Goal: Information Seeking & Learning: Learn about a topic

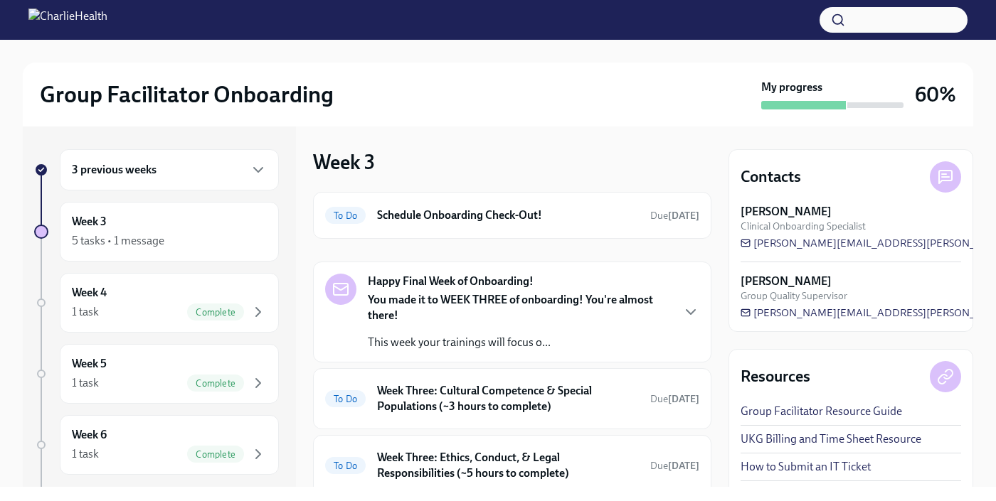
scroll to position [166, 0]
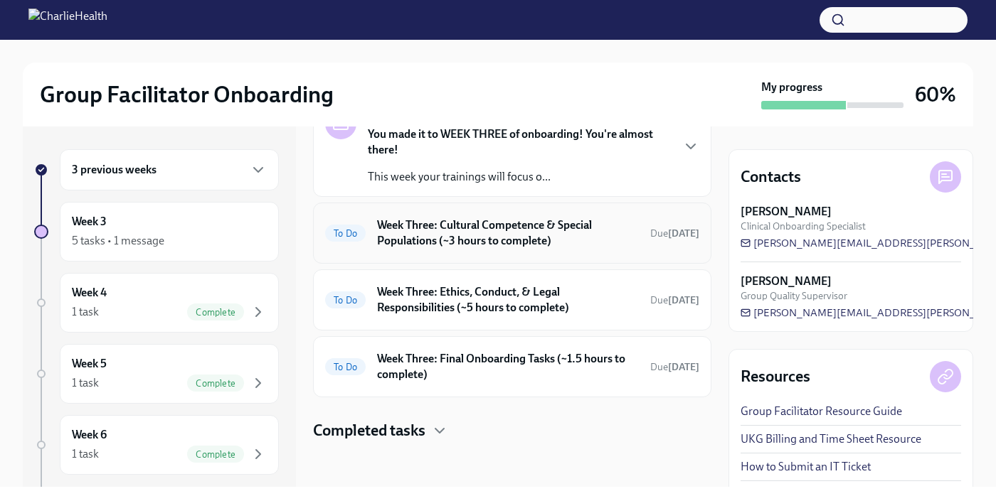
click at [541, 228] on h6 "Week Three: Cultural Competence & Special Populations (~3 hours to complete)" at bounding box center [508, 233] width 262 height 31
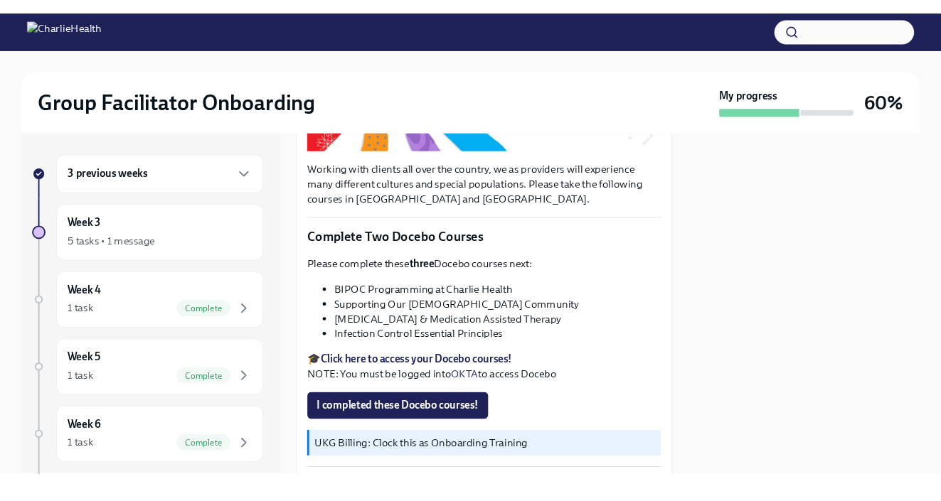
scroll to position [363, 0]
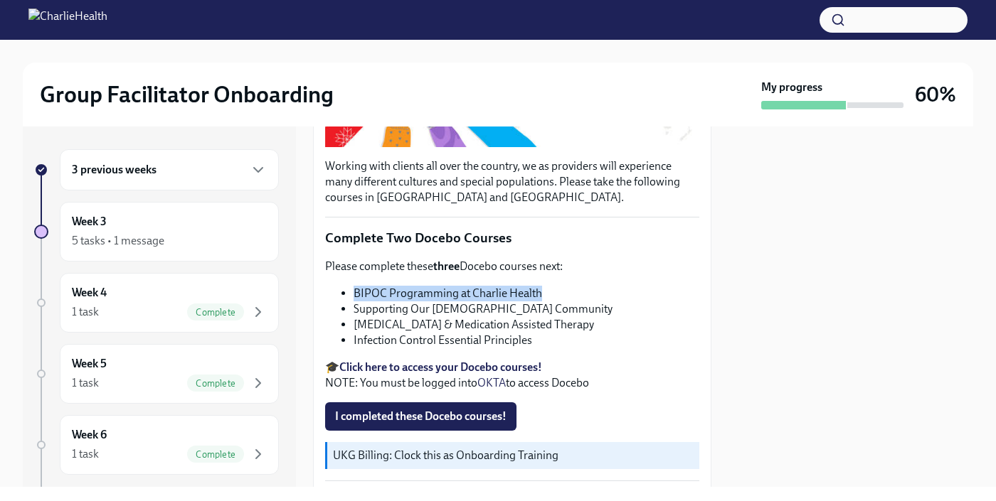
drag, startPoint x: 546, startPoint y: 289, endPoint x: 354, endPoint y: 293, distance: 192.8
click at [354, 293] on li "BIPOC Programming at Charlie Health" at bounding box center [527, 294] width 346 height 16
copy li "BIPOC Programming at Charlie Health"
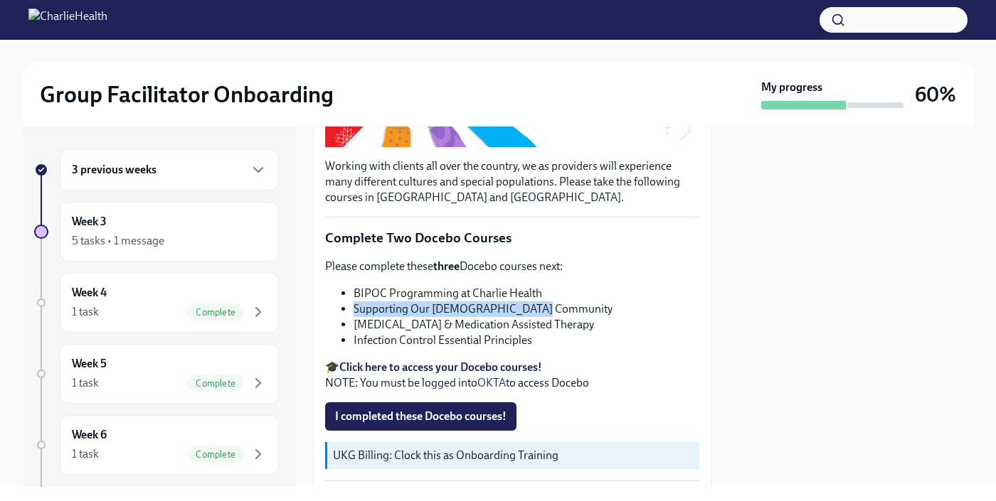
drag, startPoint x: 550, startPoint y: 303, endPoint x: 348, endPoint y: 301, distance: 202.0
click at [348, 301] on ul "BIPOC Programming at Charlie Health Supporting Our [DEMOGRAPHIC_DATA] Community…" at bounding box center [512, 317] width 374 height 63
copy li "Supporting Our [DEMOGRAPHIC_DATA] Community"
click at [637, 320] on li "[MEDICAL_DATA] & Medication Assisted Therapy" at bounding box center [527, 325] width 346 height 16
drag, startPoint x: 633, startPoint y: 320, endPoint x: 353, endPoint y: 319, distance: 280.3
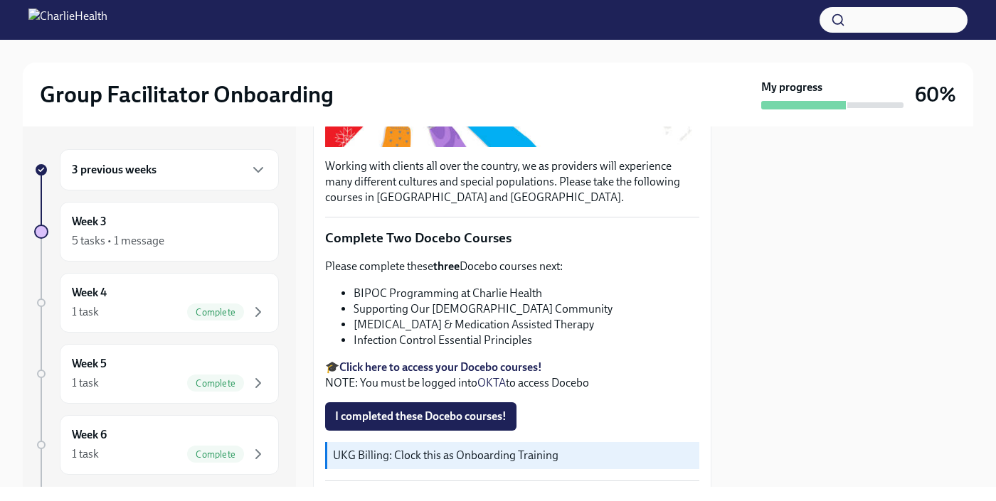
click at [353, 319] on ul "BIPOC Programming at Charlie Health Supporting Our [DEMOGRAPHIC_DATA] Community…" at bounding box center [512, 317] width 374 height 63
copy li "[MEDICAL_DATA] & Medication Assisted Therapy"
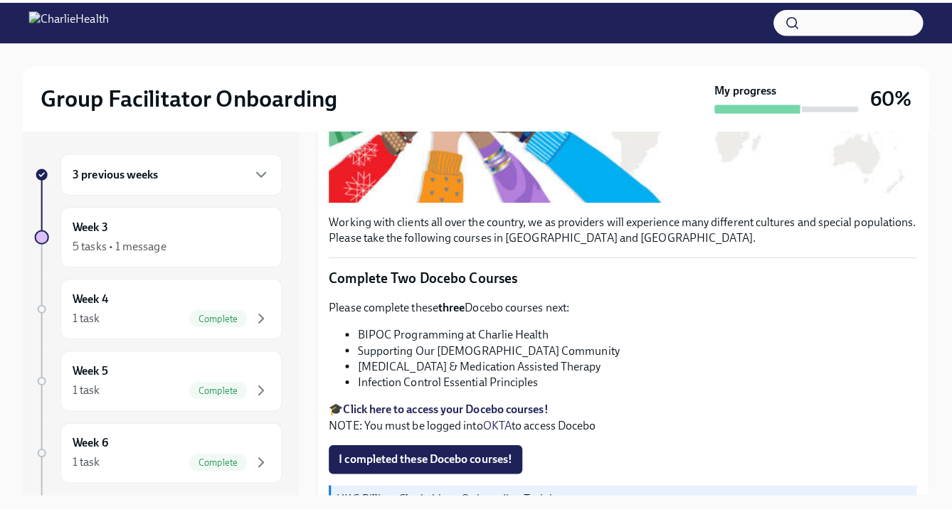
scroll to position [435, 0]
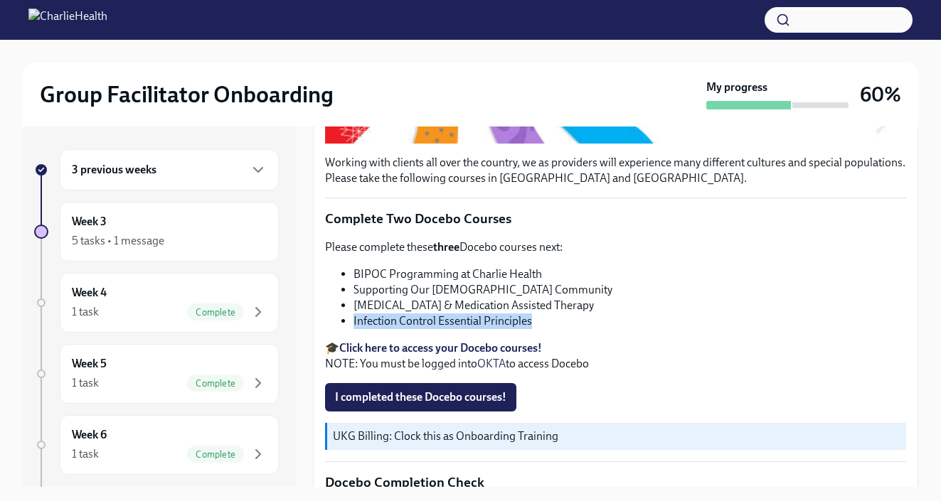
drag, startPoint x: 547, startPoint y: 318, endPoint x: 353, endPoint y: 319, distance: 194.2
click at [353, 319] on ul "BIPOC Programming at Charlie Health Supporting Our [DEMOGRAPHIC_DATA] Community…" at bounding box center [615, 298] width 581 height 63
copy li "Infection Control Essential Principles"
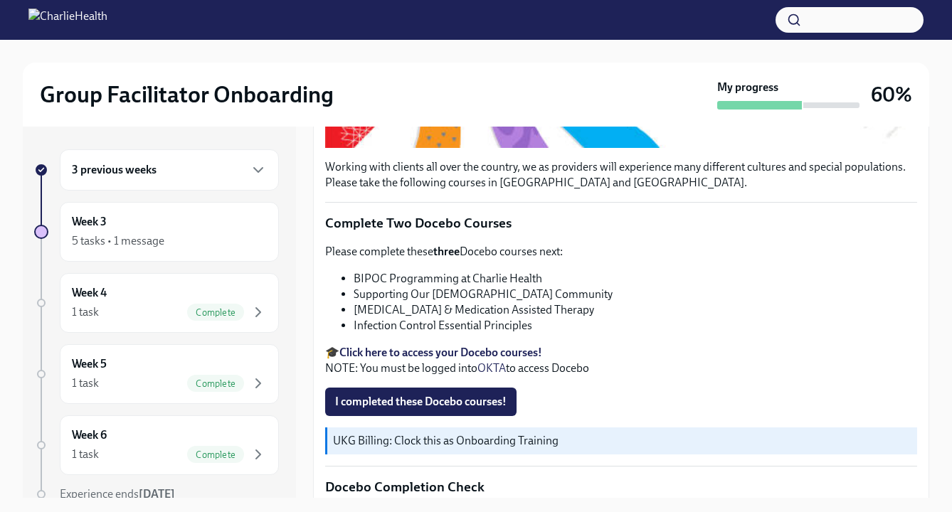
click at [622, 287] on li "Supporting Our [DEMOGRAPHIC_DATA] Community" at bounding box center [635, 295] width 563 height 16
click at [472, 395] on span "I completed these Docebo courses!" at bounding box center [420, 402] width 171 height 14
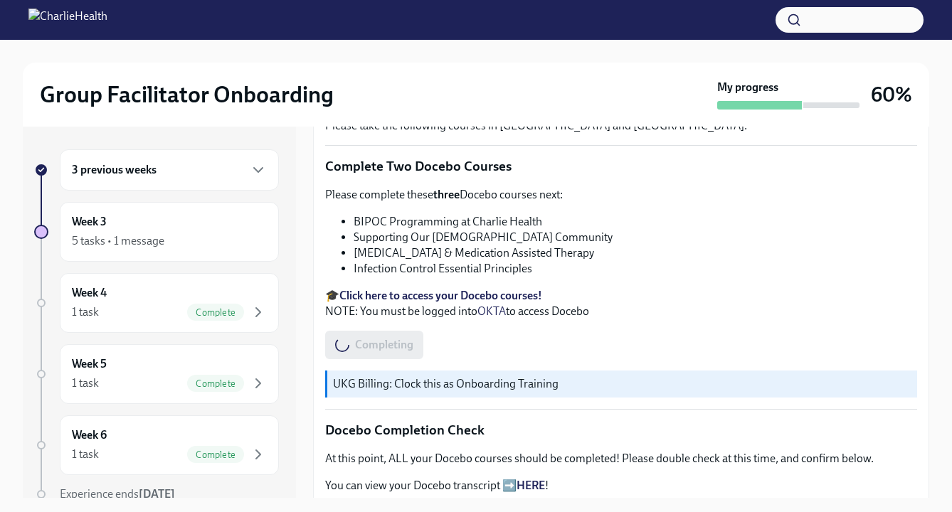
scroll to position [0, 0]
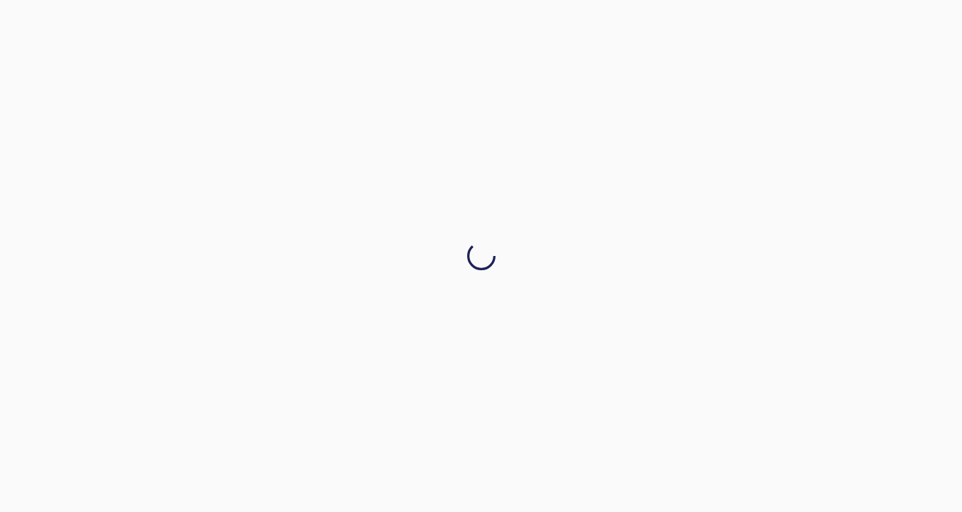
drag, startPoint x: 920, startPoint y: 282, endPoint x: 903, endPoint y: 302, distance: 25.7
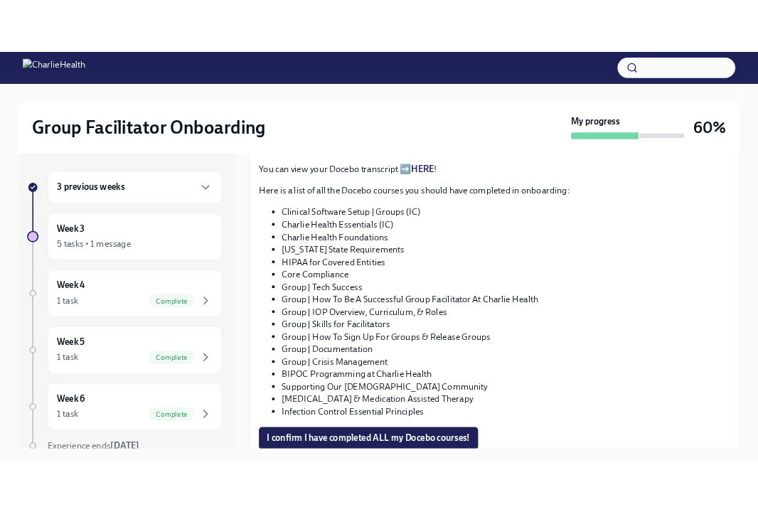
scroll to position [828, 0]
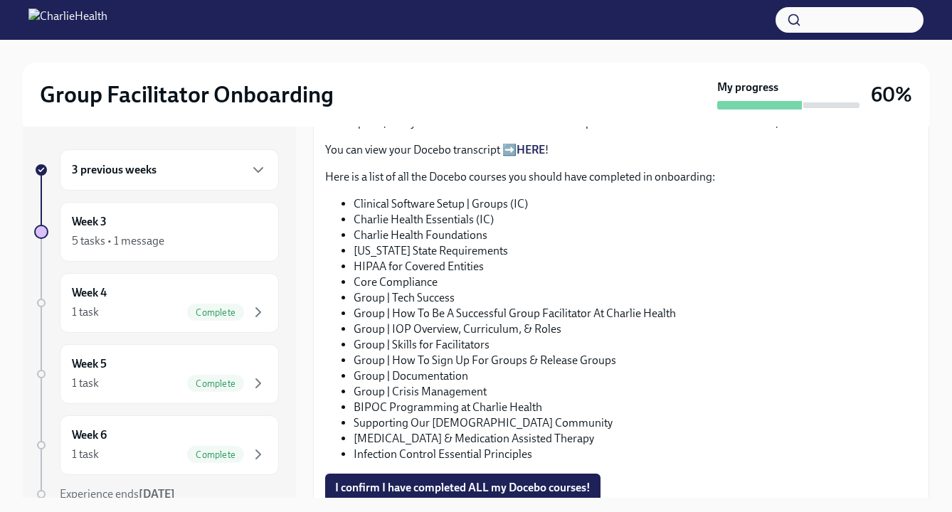
click at [536, 137] on div "At this point, ALL your Docebo courses should be completed! Please double check…" at bounding box center [621, 288] width 592 height 347
click at [535, 143] on link "HERE" at bounding box center [530, 150] width 28 height 14
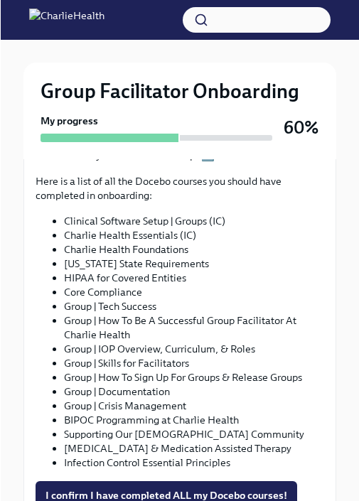
scroll to position [867, 0]
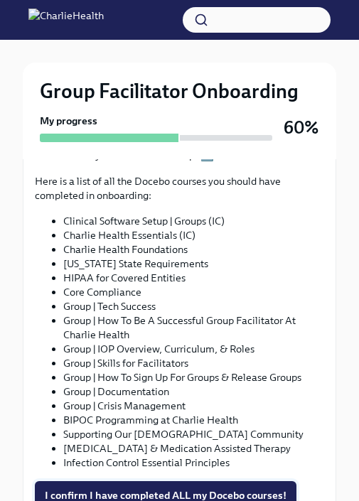
click at [189, 489] on span "I confirm I have completed ALL my Docebo courses!" at bounding box center [166, 496] width 242 height 14
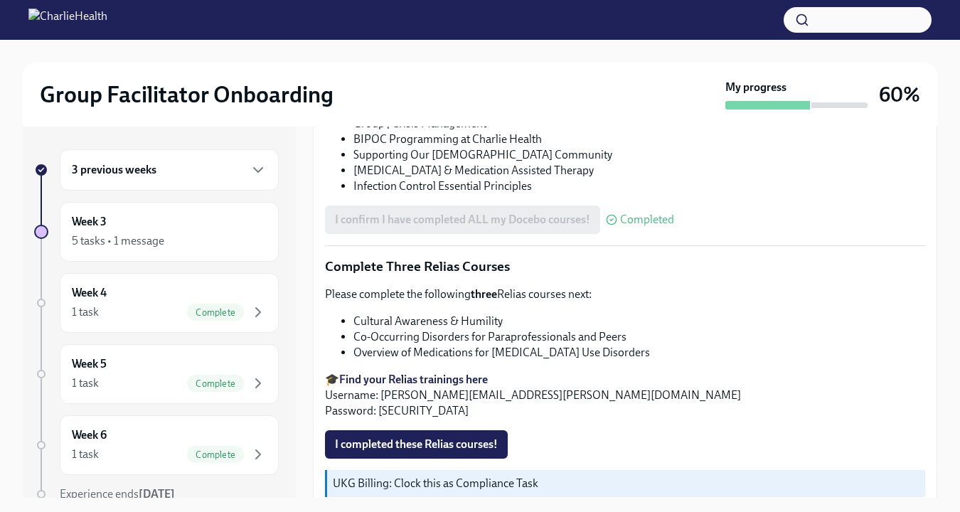
scroll to position [1164, 0]
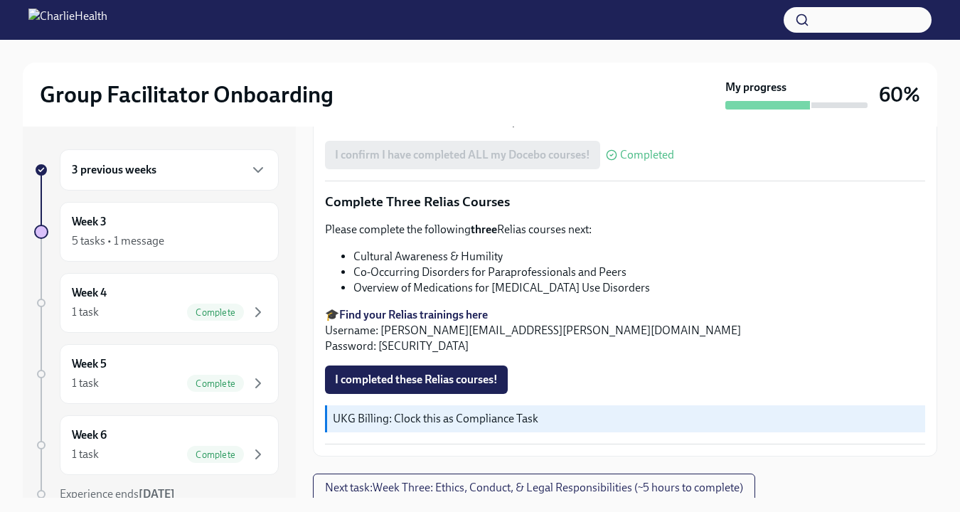
click at [476, 310] on strong "Find your Relias trainings here" at bounding box center [413, 315] width 149 height 14
drag, startPoint x: 501, startPoint y: 250, endPoint x: 352, endPoint y: 253, distance: 148.7
click at [352, 253] on ul "Cultural Awareness & Humility Co-Occurring Disorders for Paraprofessionals and …" at bounding box center [625, 272] width 600 height 47
copy li "Cultural Awareness & Humility"
click at [633, 265] on li "Co-Occurring Disorders for Paraprofessionals and Peers" at bounding box center [640, 273] width 572 height 16
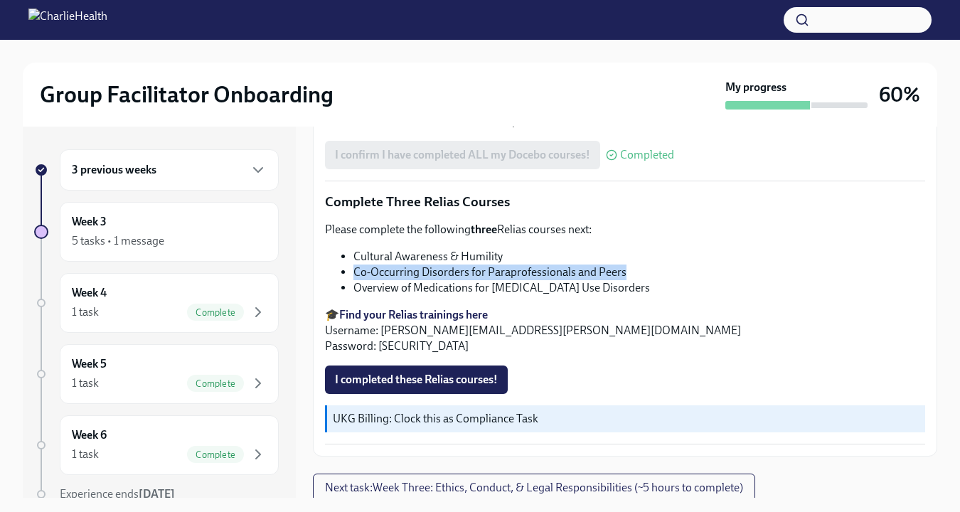
drag, startPoint x: 632, startPoint y: 266, endPoint x: 354, endPoint y: 270, distance: 278.2
click at [354, 270] on li "Co-Occurring Disorders for Paraprofessionals and Peers" at bounding box center [640, 273] width 572 height 16
copy li "Co-Occurring Disorders for Paraprofessionals and Peers"
click at [593, 282] on li "Overview of Medications for [MEDICAL_DATA] Use Disorders" at bounding box center [640, 288] width 572 height 16
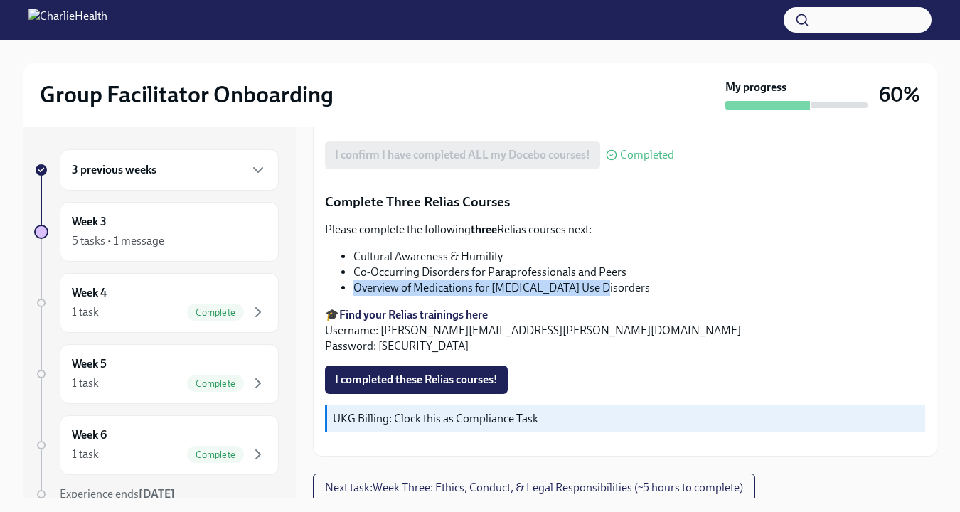
drag, startPoint x: 595, startPoint y: 284, endPoint x: 355, endPoint y: 283, distance: 239.7
click at [355, 283] on li "Overview of Medications for [MEDICAL_DATA] Use Disorders" at bounding box center [640, 288] width 572 height 16
copy li "Overview of Medications for [MEDICAL_DATA] Use Disorders"
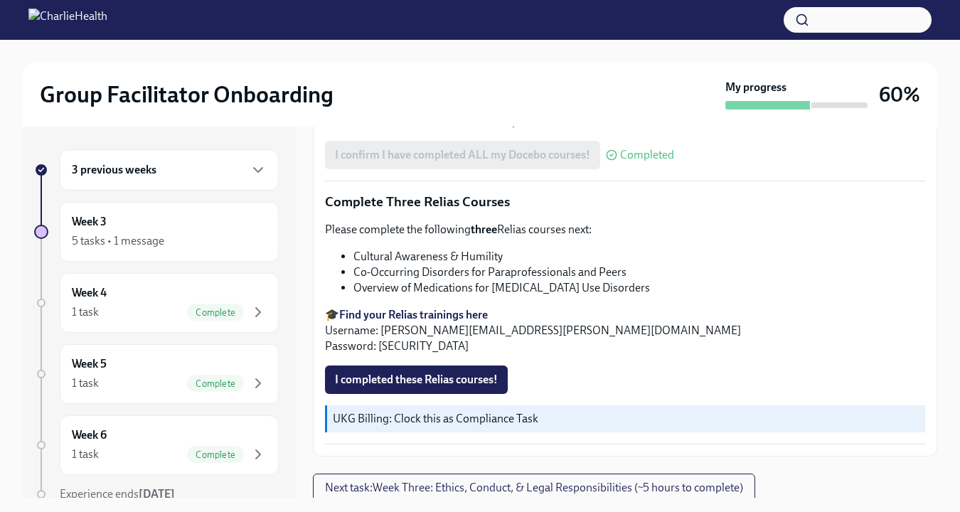
click at [591, 327] on p "🎓 Find your Relias trainings here Username: [PERSON_NAME][EMAIL_ADDRESS][PERSON…" at bounding box center [625, 330] width 600 height 47
click at [452, 376] on span "I completed these Relias courses!" at bounding box center [416, 380] width 163 height 14
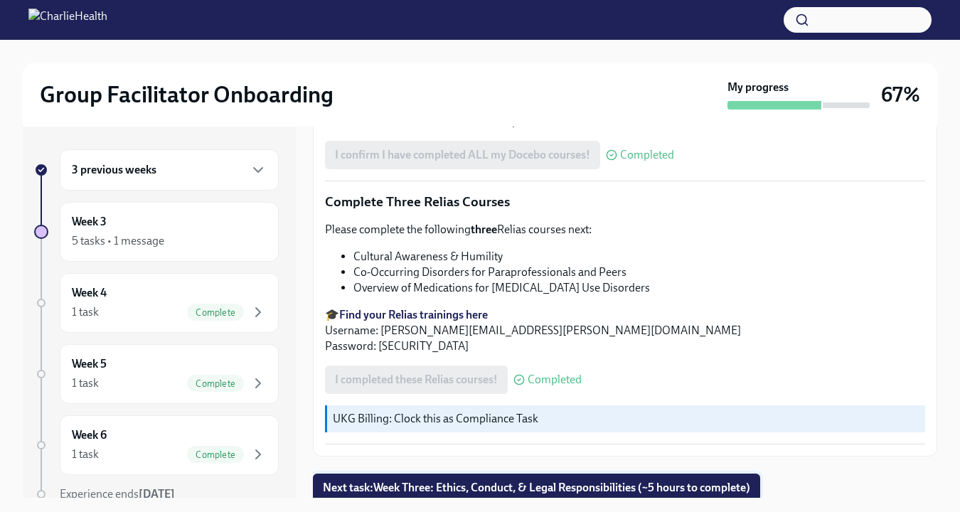
click at [722, 483] on span "Next task : Week Three: Ethics, Conduct, & Legal Responsibilities (~5 hours to …" at bounding box center [537, 488] width 428 height 14
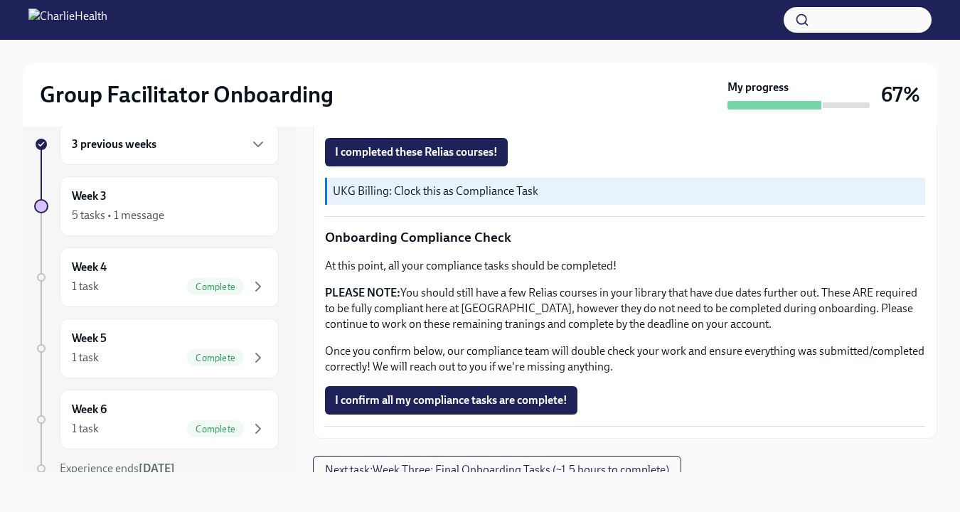
scroll to position [838, 0]
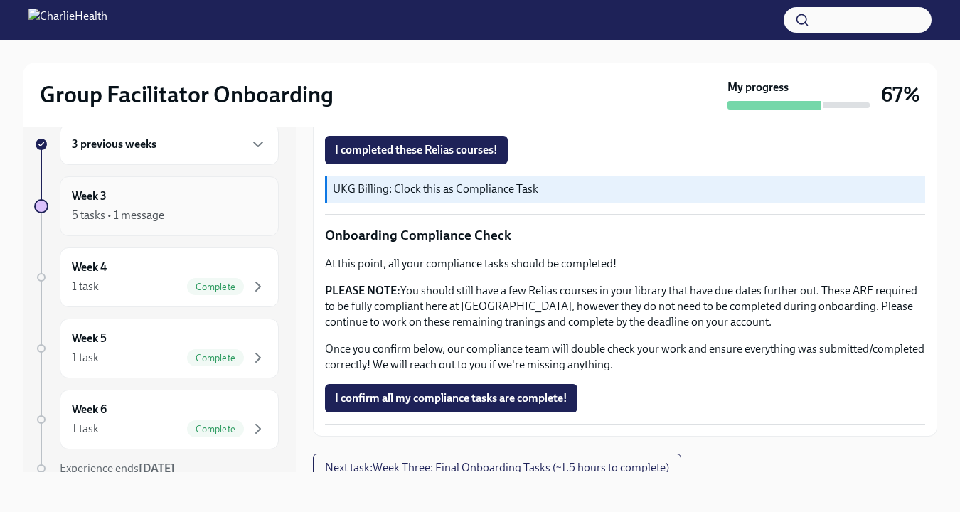
click at [203, 211] on div "5 tasks • 1 message" at bounding box center [169, 215] width 195 height 17
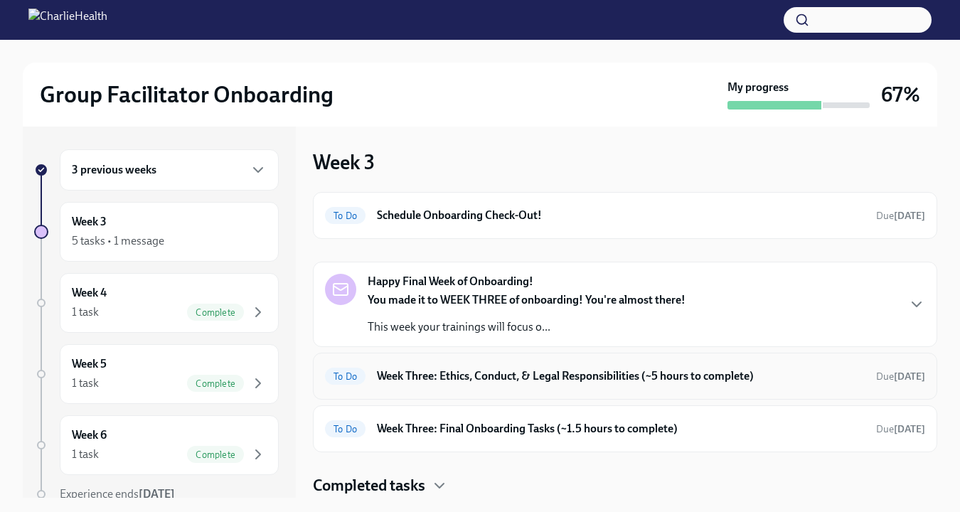
click at [635, 375] on h6 "Week Three: Ethics, Conduct, & Legal Responsibilities (~5 hours to complete)" at bounding box center [621, 376] width 488 height 16
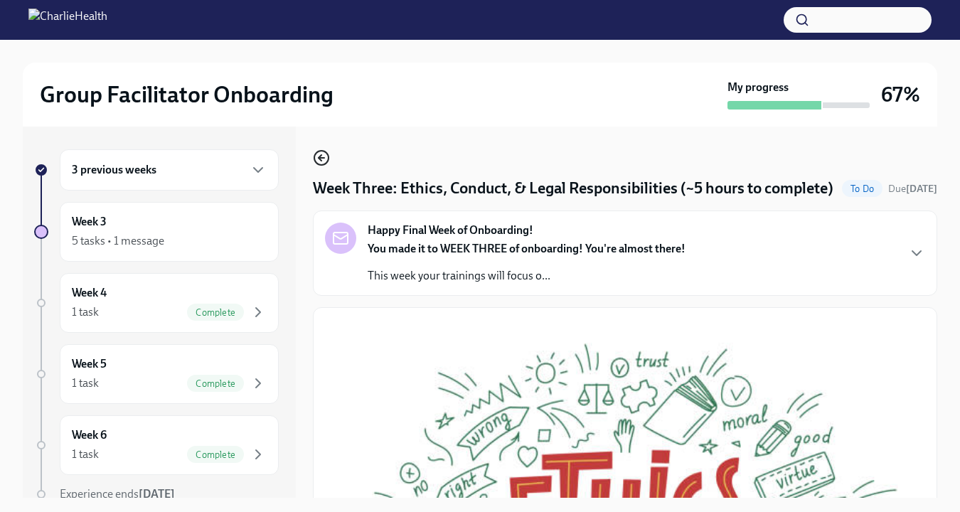
click at [326, 162] on icon "button" at bounding box center [321, 157] width 17 height 17
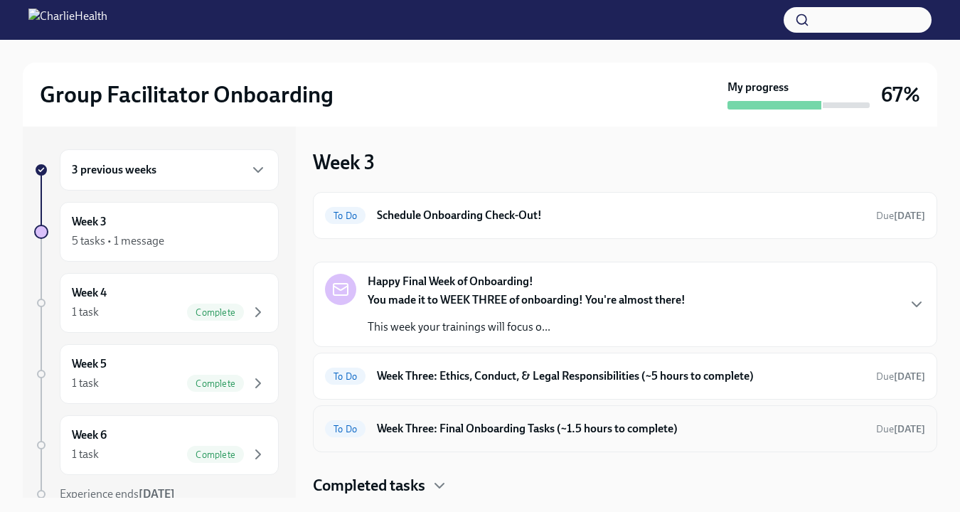
click at [489, 437] on div "To Do Week Three: Final Onboarding Tasks (~1.5 hours to complete) Due [DATE]" at bounding box center [625, 429] width 600 height 23
click at [464, 372] on h6 "Week Three: Ethics, Conduct, & Legal Responsibilities (~5 hours to complete)" at bounding box center [621, 376] width 488 height 16
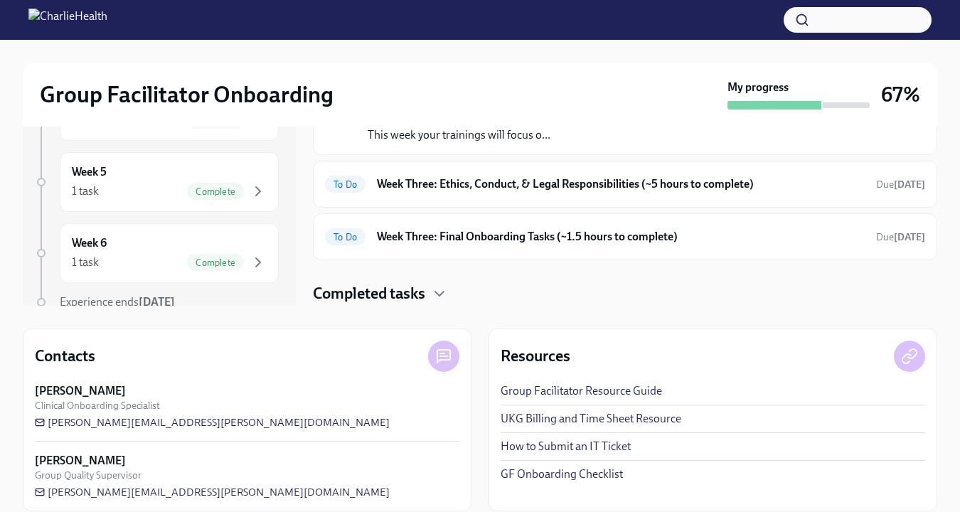
scroll to position [200, 0]
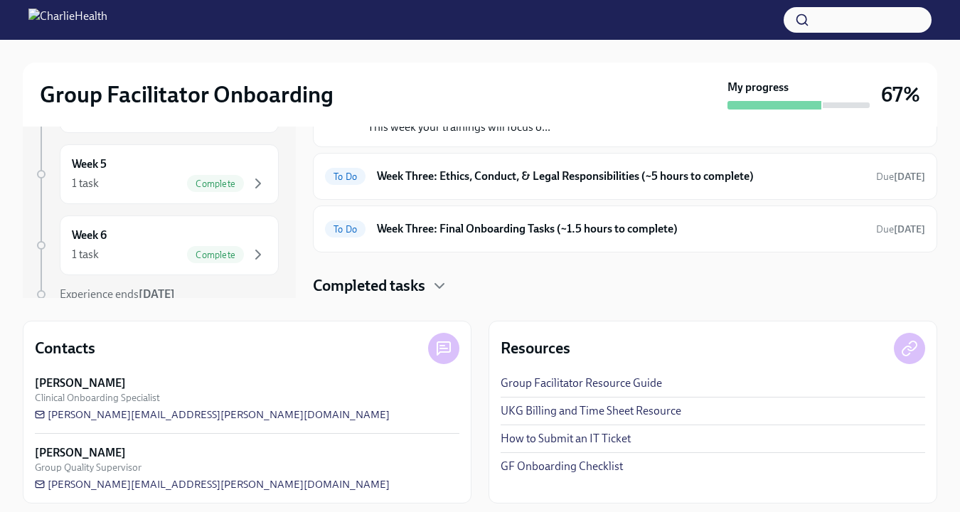
click at [420, 285] on h4 "Completed tasks" at bounding box center [369, 285] width 112 height 21
click at [434, 286] on icon "button" at bounding box center [439, 285] width 17 height 17
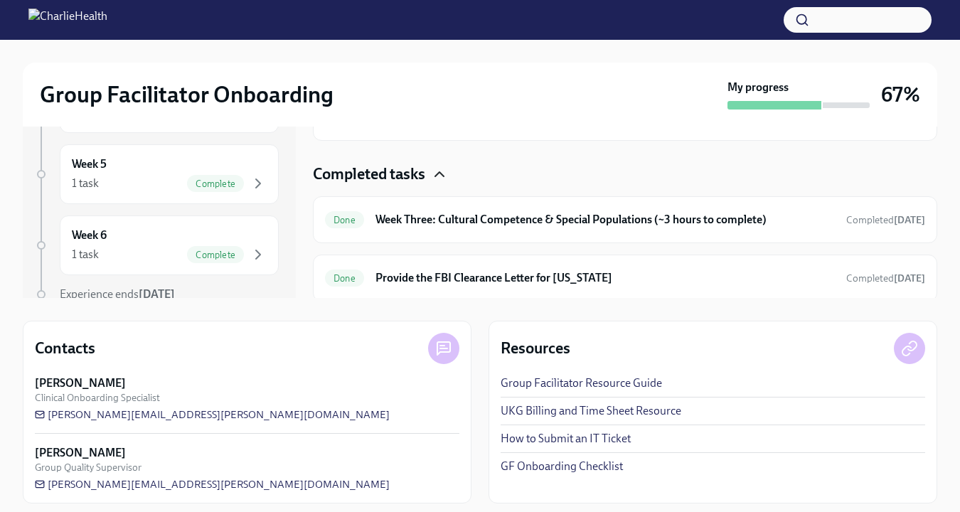
scroll to position [115, 0]
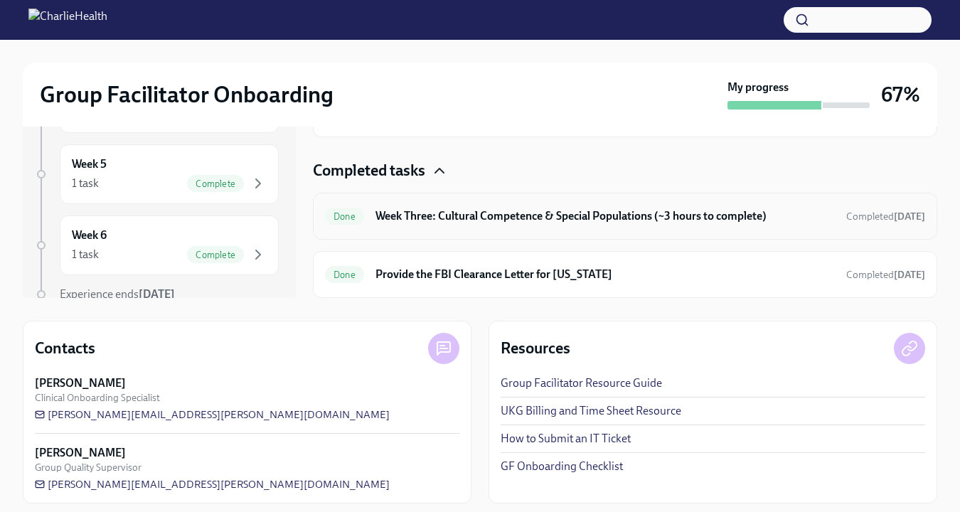
click at [839, 226] on div "Done Week Three: Cultural Competence & Special Populations (~3 hours to complet…" at bounding box center [625, 216] width 600 height 23
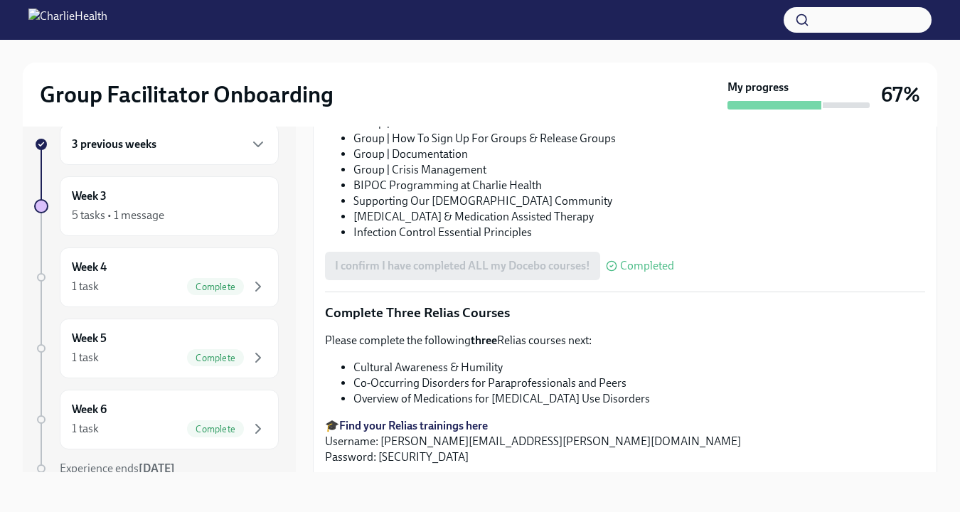
scroll to position [1164, 0]
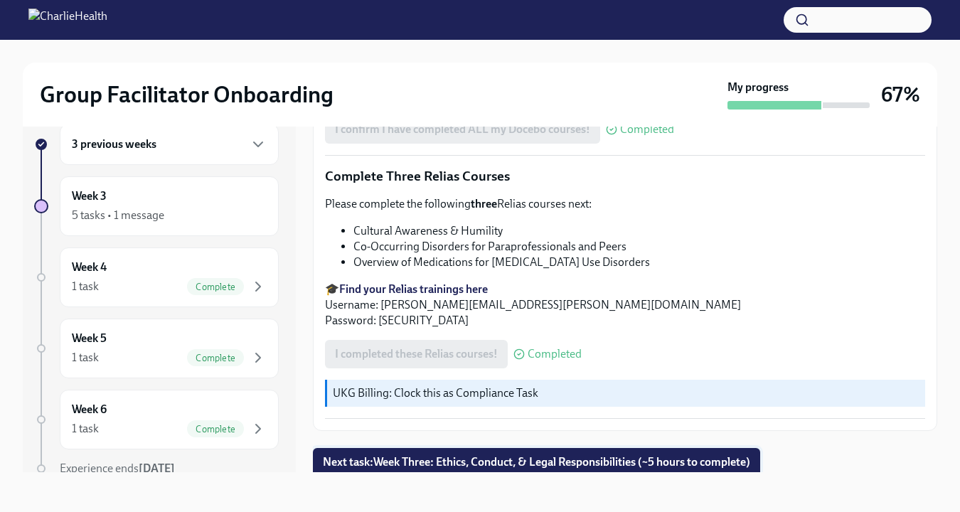
click at [682, 457] on span "Next task : Week Three: Ethics, Conduct, & Legal Responsibilities (~5 hours to …" at bounding box center [537, 462] width 428 height 14
